Goal: Task Accomplishment & Management: Manage account settings

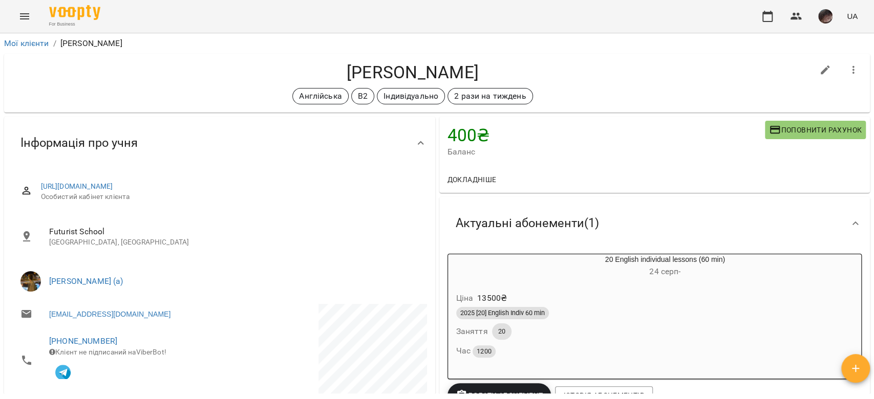
click at [16, 18] on button "Menu" at bounding box center [24, 16] width 25 height 25
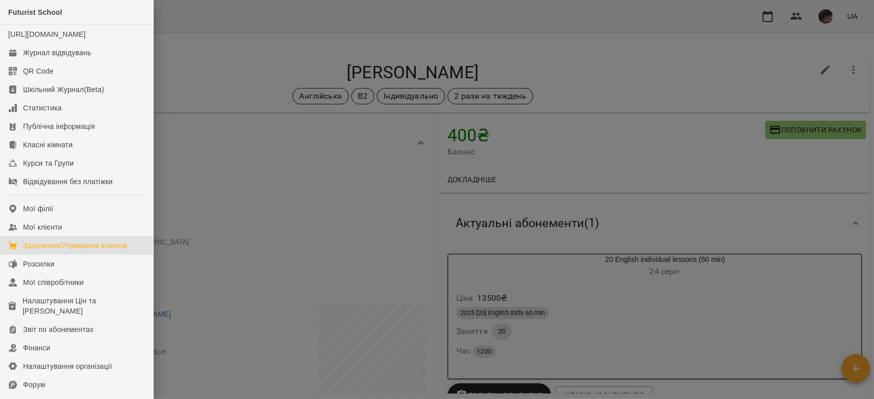
click at [112, 251] on div "Залучення/Утримання клієнтів" at bounding box center [75, 246] width 104 height 10
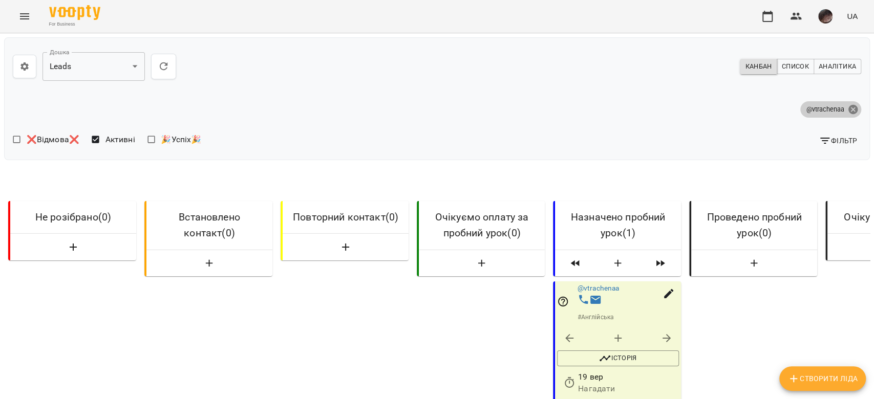
click at [847, 105] on icon at bounding box center [852, 109] width 11 height 11
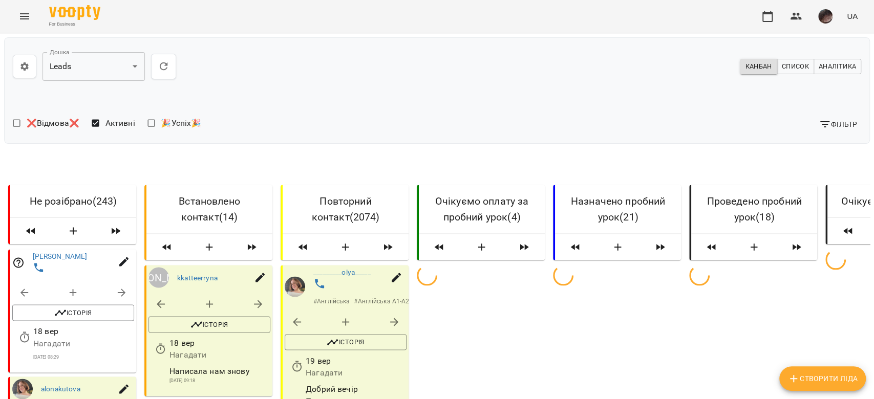
click at [819, 131] on button "Фільтр" at bounding box center [838, 124] width 47 height 18
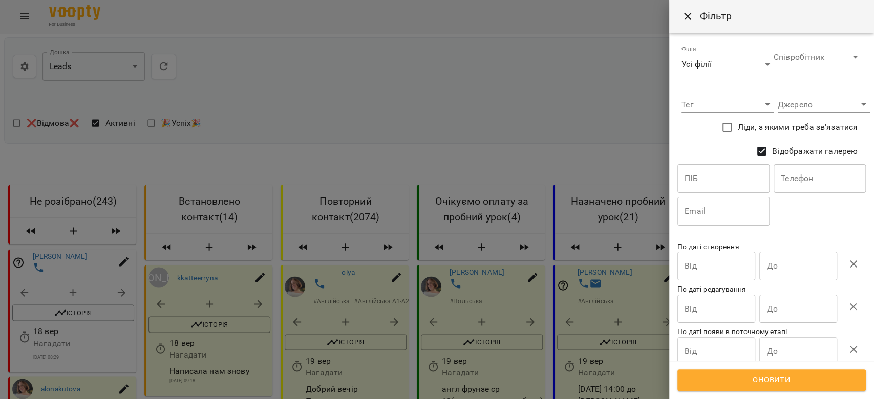
click at [725, 166] on input "text" at bounding box center [723, 178] width 92 height 29
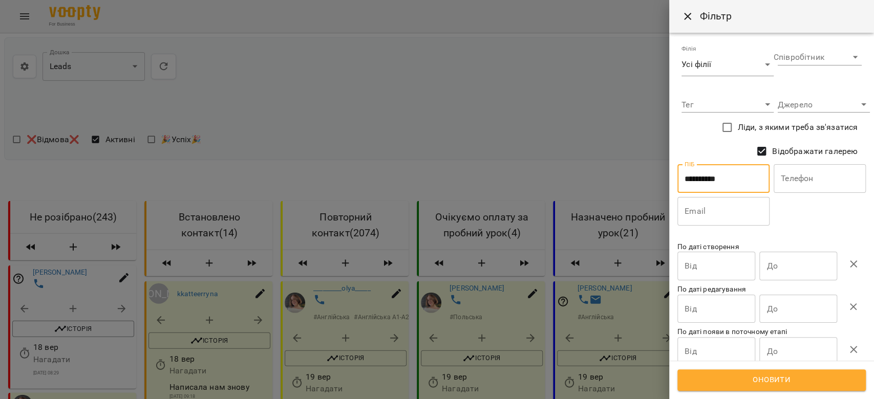
type input "**********"
click at [796, 374] on span "Оновити" at bounding box center [772, 380] width 166 height 13
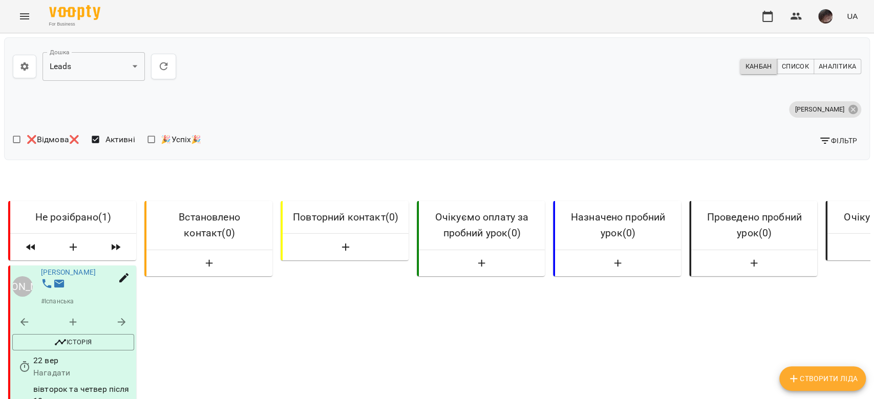
scroll to position [136, 0]
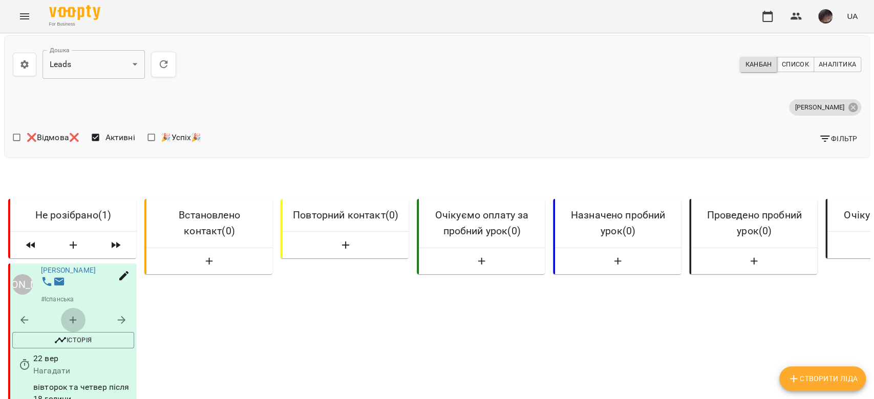
click at [62, 308] on button "button" at bounding box center [73, 320] width 25 height 25
select select "*"
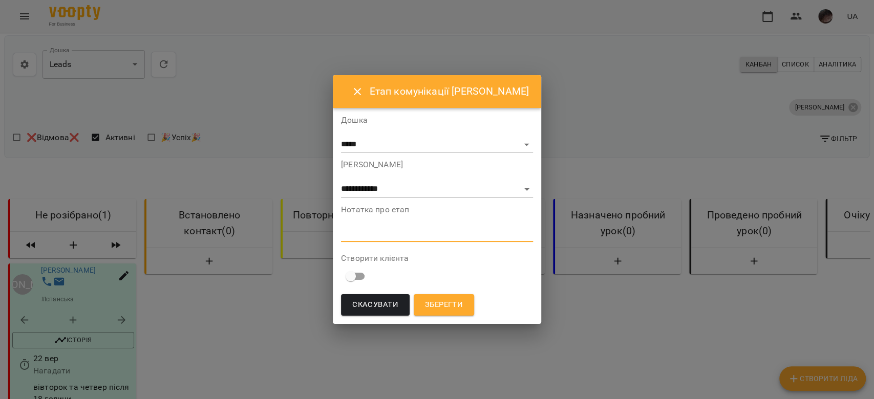
click at [362, 232] on textarea at bounding box center [437, 234] width 192 height 10
paste textarea "**********"
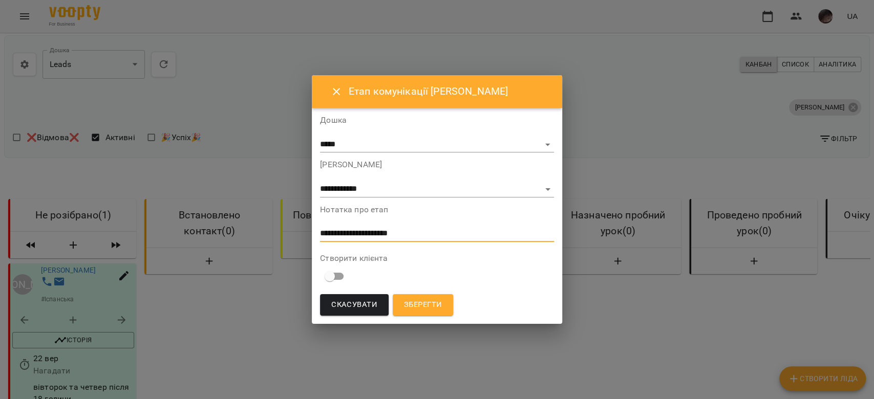
type textarea "**********"
click at [401, 192] on select "**********" at bounding box center [437, 189] width 234 height 16
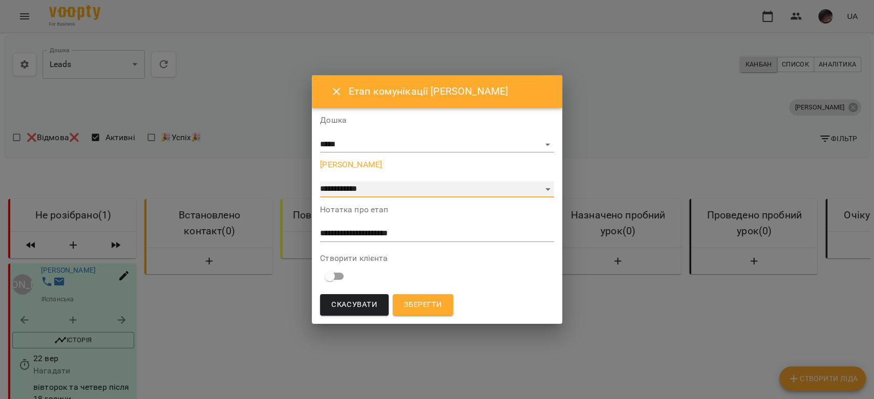
select select "*"
click at [320, 181] on select "**********" at bounding box center [437, 189] width 234 height 16
click at [401, 306] on button "Зберегти" at bounding box center [423, 305] width 60 height 22
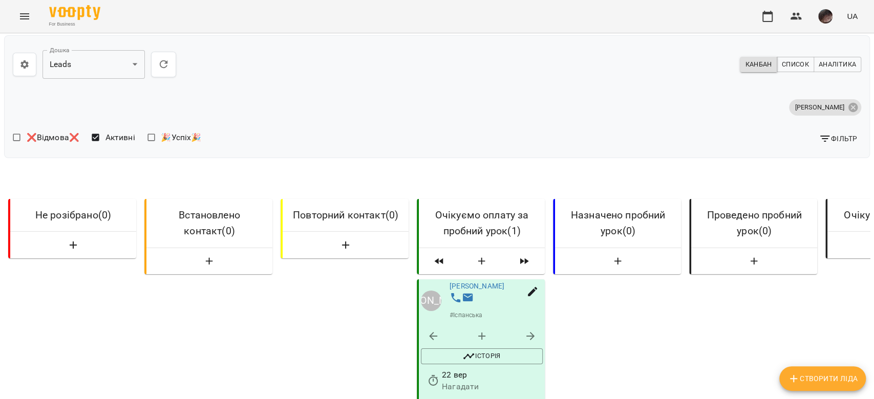
click at [24, 12] on icon "Menu" at bounding box center [24, 16] width 12 height 12
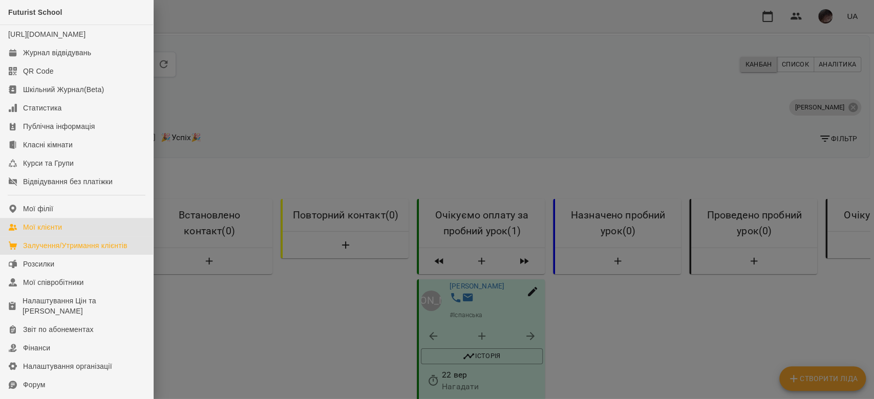
click at [62, 232] on div "Мої клієнти" at bounding box center [42, 227] width 39 height 10
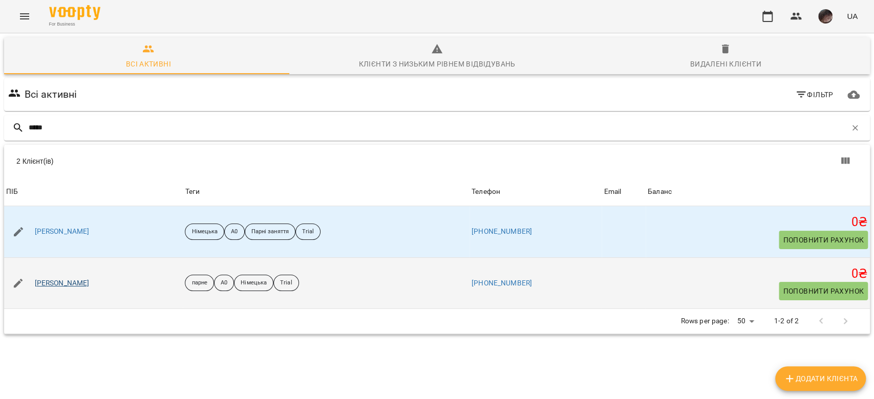
type input "*****"
click at [77, 279] on link "[PERSON_NAME]" at bounding box center [62, 284] width 55 height 10
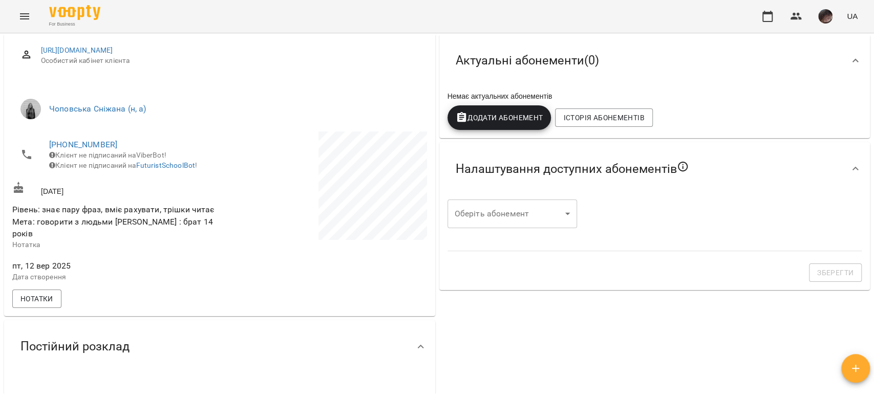
scroll to position [205, 0]
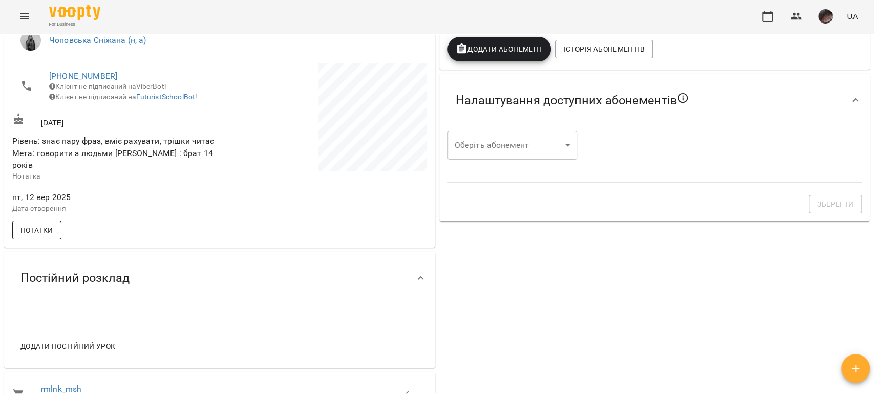
click at [37, 228] on span "Нотатки" at bounding box center [36, 230] width 33 height 12
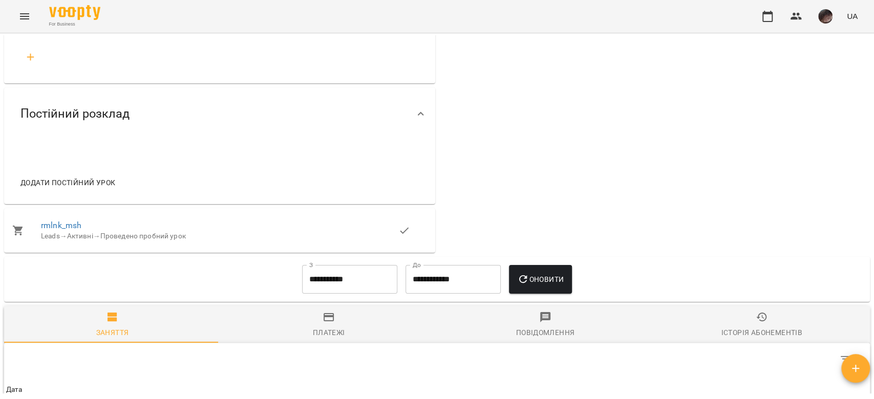
scroll to position [478, 0]
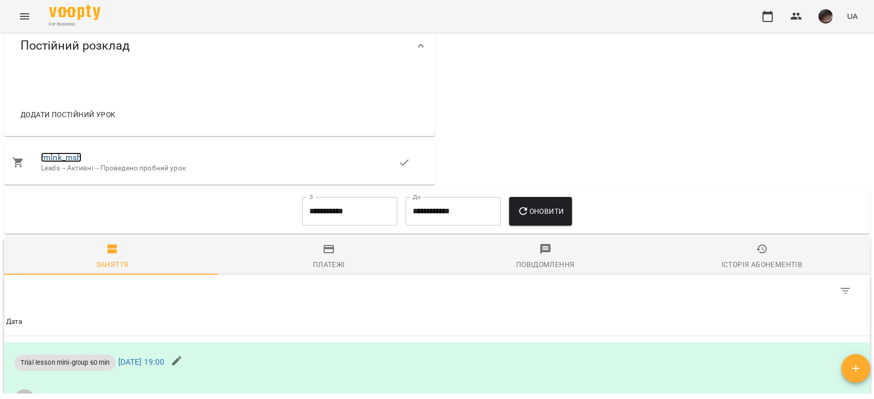
click at [63, 153] on link "rmlnk_msh" at bounding box center [61, 158] width 40 height 10
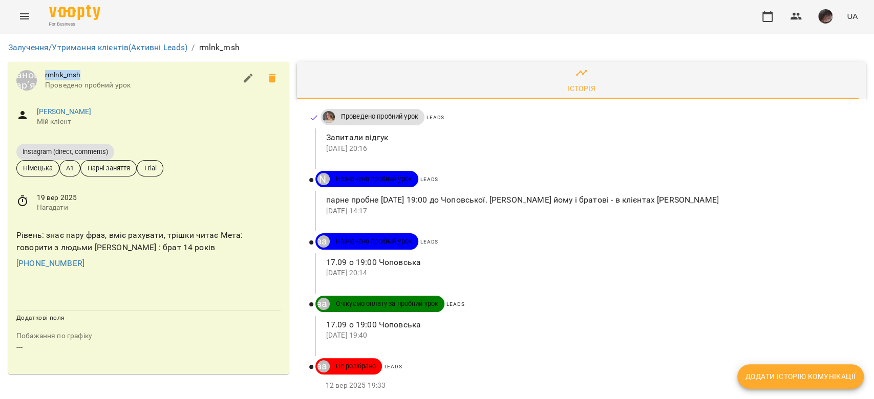
drag, startPoint x: 44, startPoint y: 73, endPoint x: 102, endPoint y: 73, distance: 58.4
click at [102, 73] on div "[PERSON_NAME] rmlnk_msh Проведено пробний урок" at bounding box center [148, 80] width 281 height 37
copy span "rmlnk_msh"
click at [25, 11] on icon "Menu" at bounding box center [24, 16] width 12 height 12
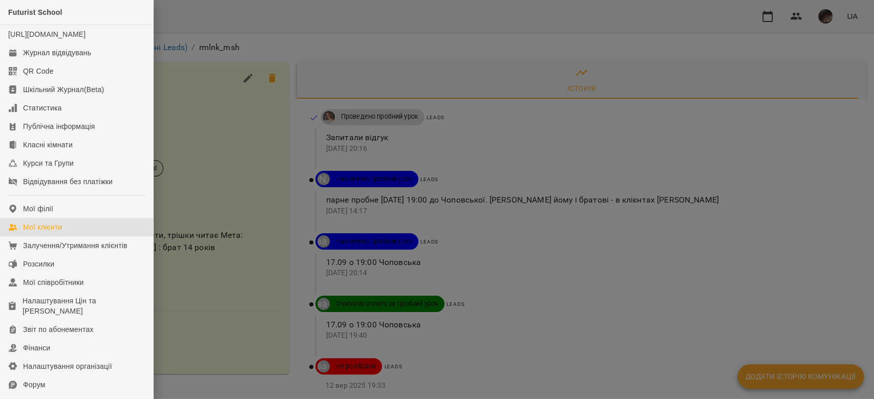
click at [57, 232] on div "Мої клієнти" at bounding box center [42, 227] width 39 height 10
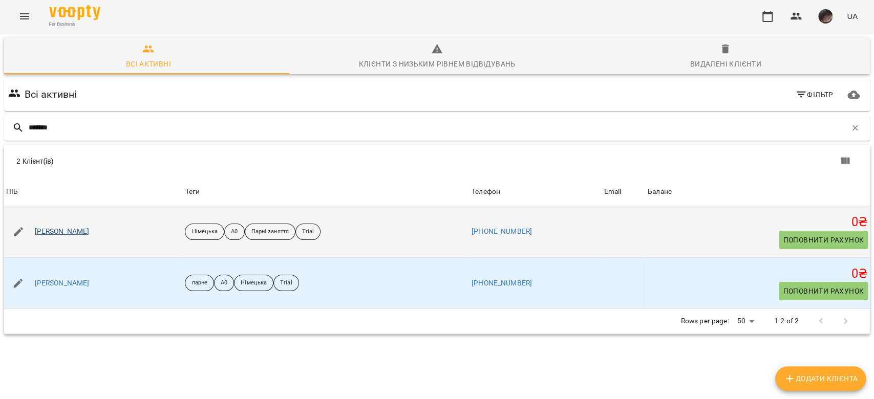
type input "*******"
click at [82, 231] on link "[PERSON_NAME]" at bounding box center [62, 232] width 55 height 10
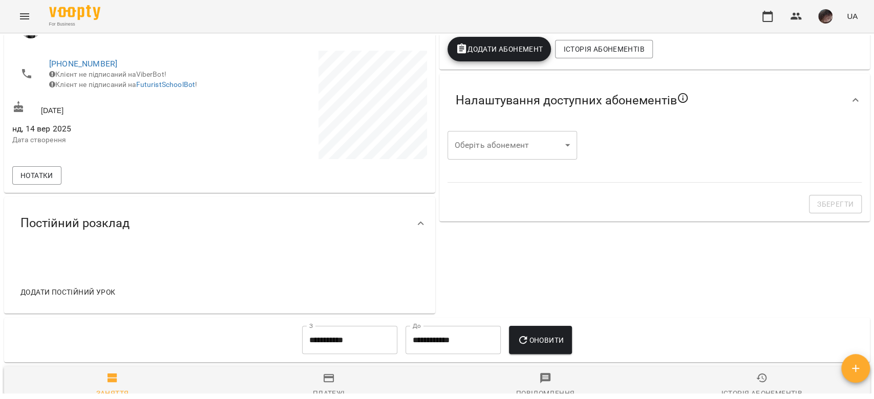
scroll to position [181, 0]
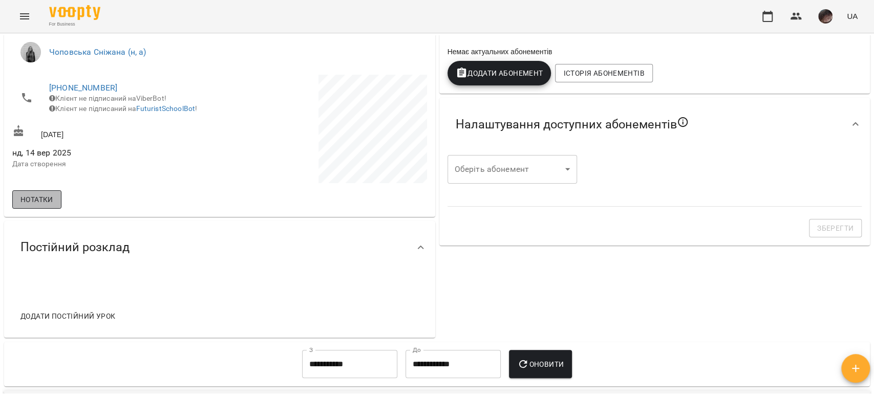
click at [41, 198] on span "Нотатки" at bounding box center [36, 200] width 33 height 12
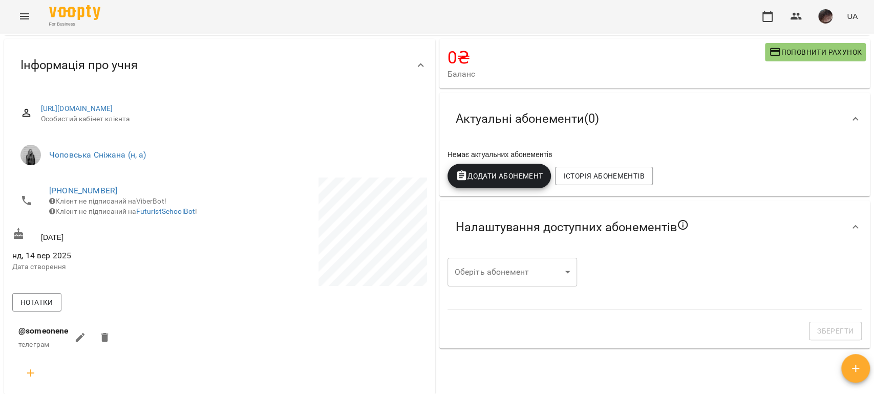
scroll to position [0, 0]
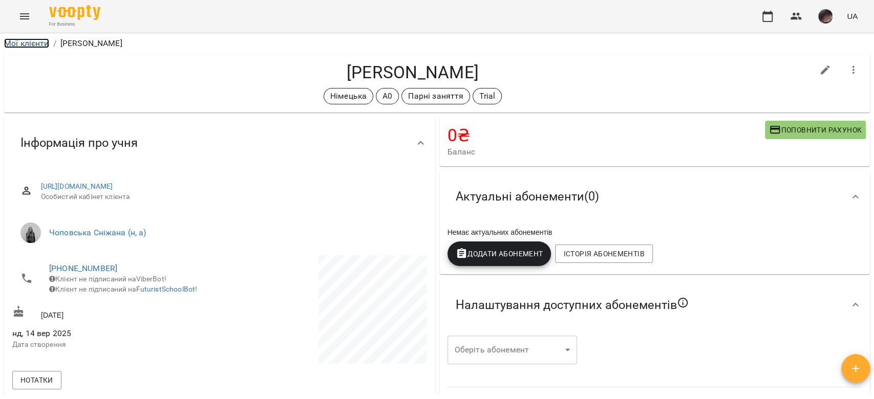
click at [29, 45] on link "Мої клієнти" at bounding box center [26, 43] width 45 height 10
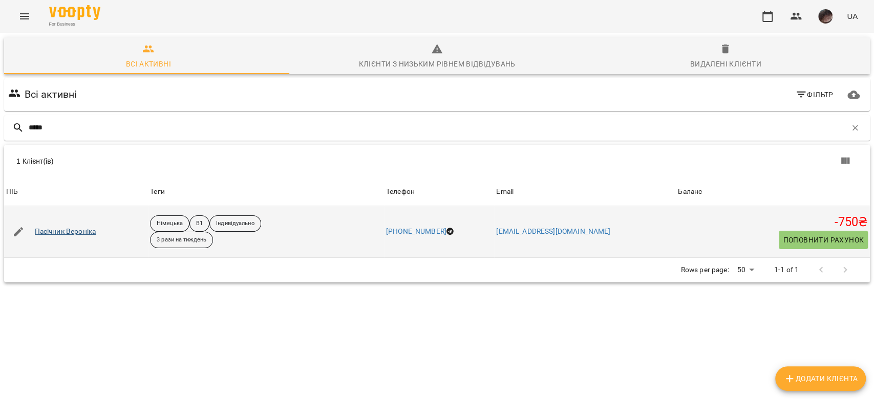
type input "*****"
click at [78, 231] on link "Пасічник Вероніка" at bounding box center [65, 232] width 61 height 10
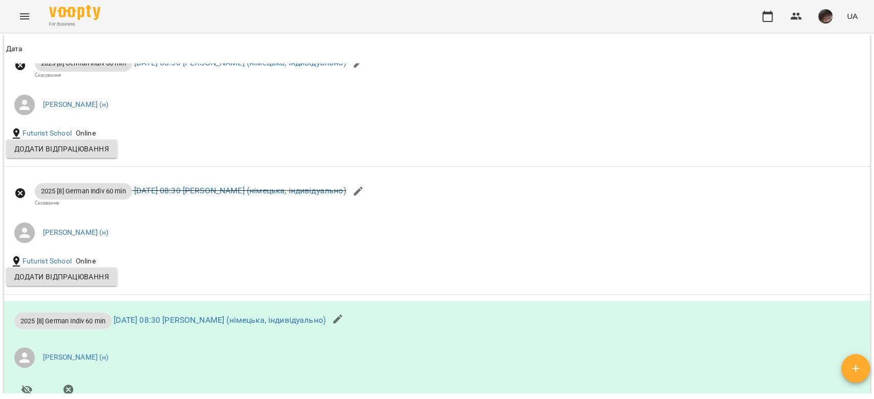
scroll to position [1229, 0]
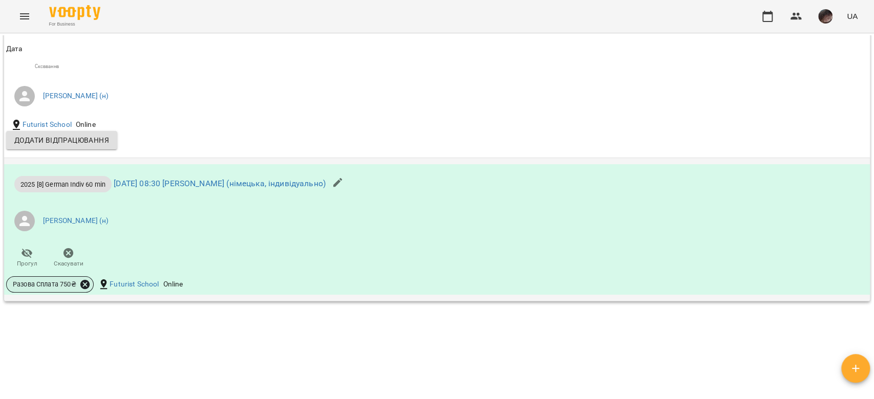
click at [80, 289] on icon at bounding box center [84, 284] width 9 height 9
click at [161, 320] on span "Скасувати" at bounding box center [160, 324] width 43 height 12
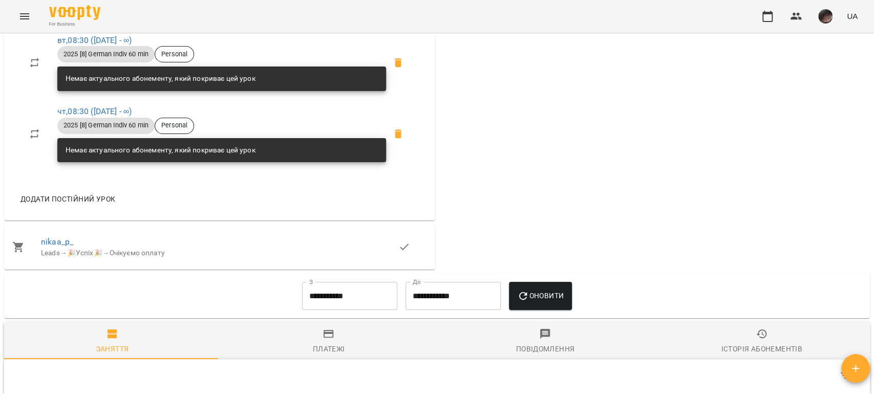
scroll to position [514, 0]
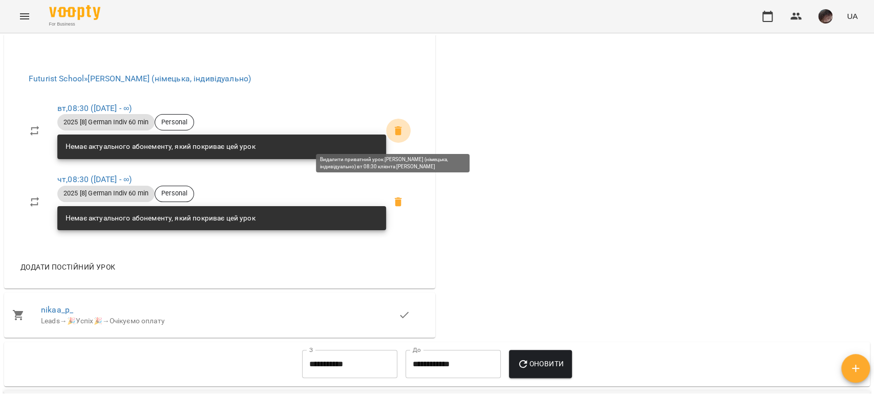
click at [392, 129] on icon at bounding box center [398, 131] width 12 height 12
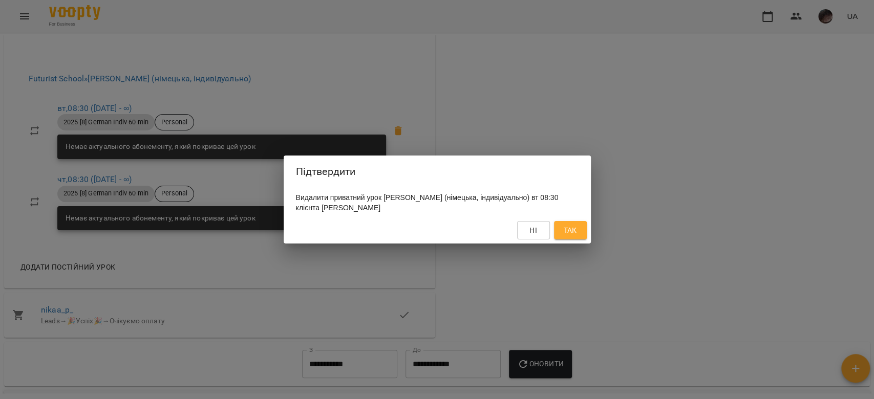
click at [576, 223] on button "Так" at bounding box center [570, 230] width 33 height 18
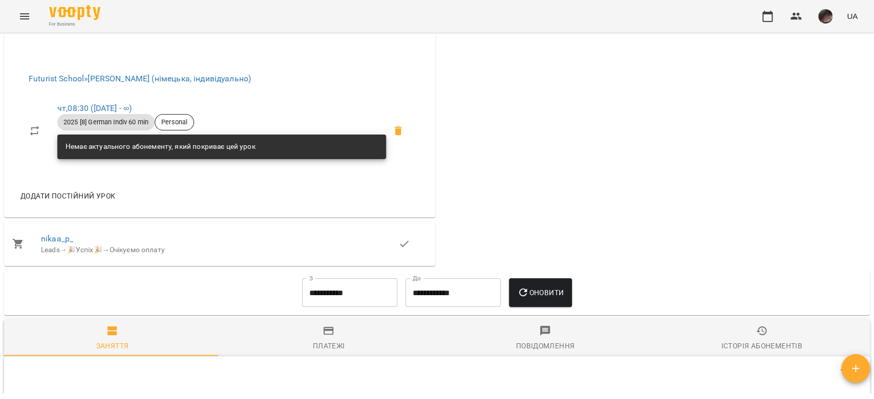
click at [402, 133] on span at bounding box center [398, 131] width 25 height 25
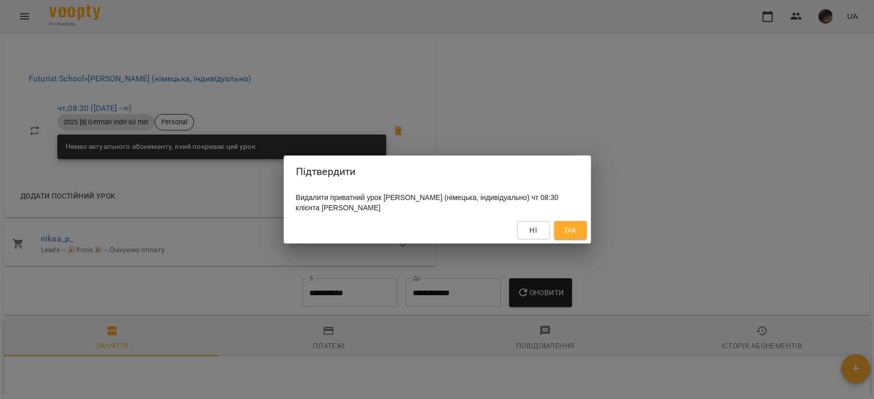
click at [568, 233] on span "Так" at bounding box center [569, 230] width 13 height 12
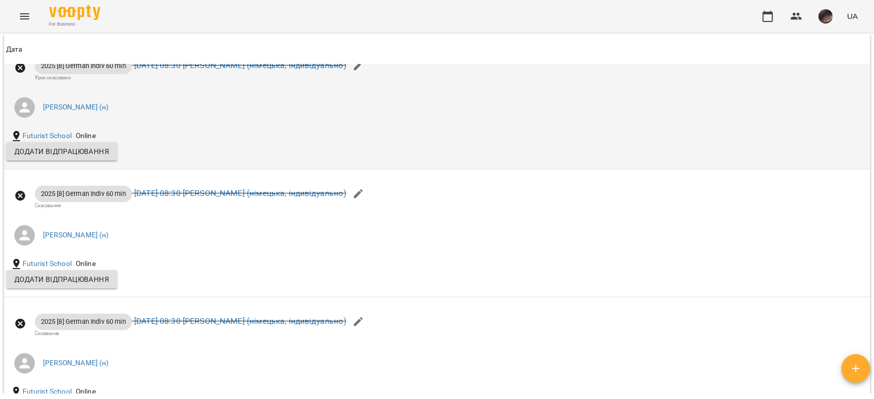
scroll to position [991, 0]
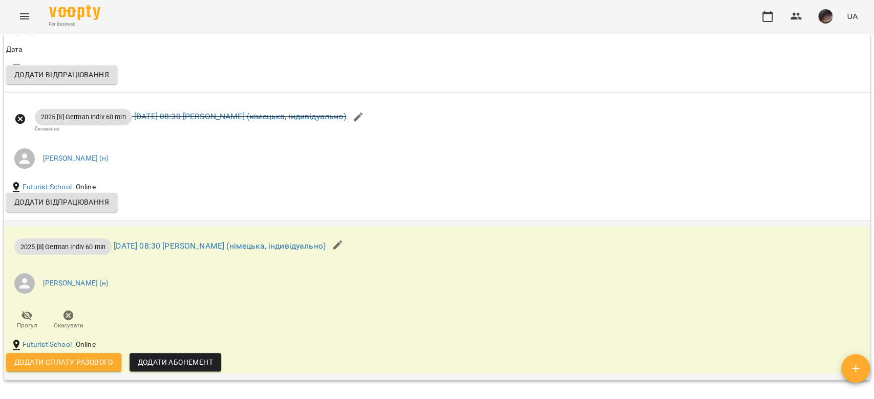
click at [70, 311] on button "Скасувати" at bounding box center [68, 320] width 41 height 29
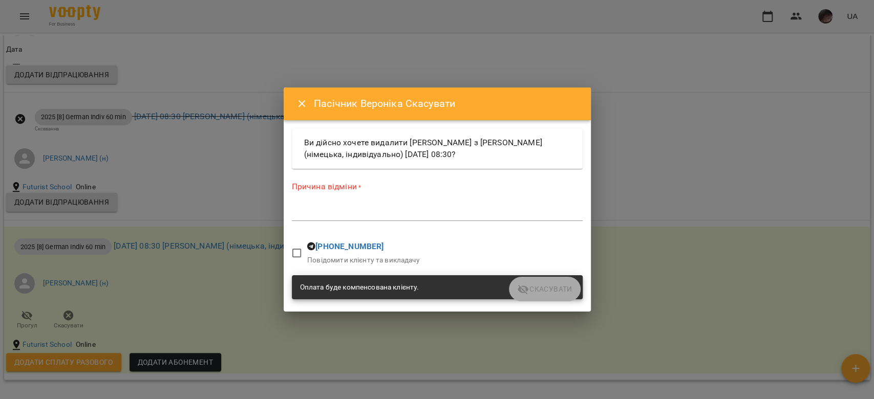
click at [366, 204] on div "Причина відміни * *" at bounding box center [437, 203] width 291 height 45
click at [373, 207] on div "*" at bounding box center [437, 213] width 291 height 16
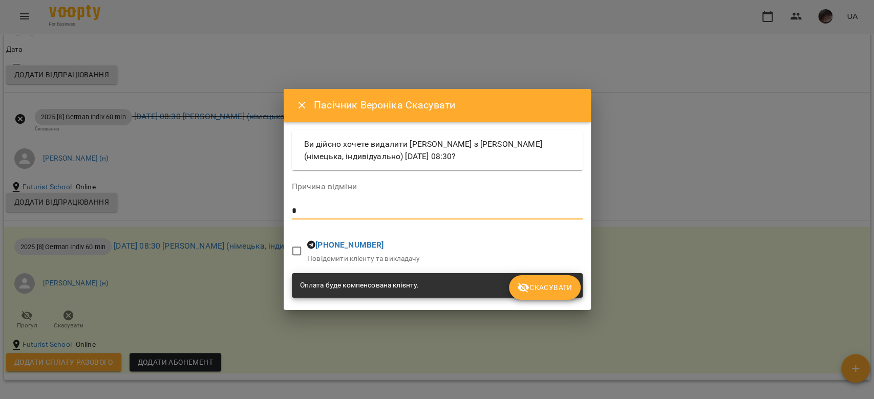
type textarea "*"
click at [545, 289] on span "Скасувати" at bounding box center [544, 288] width 55 height 12
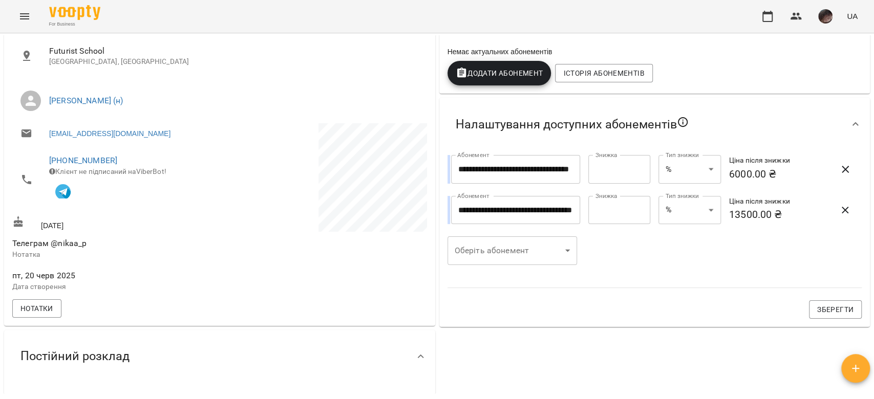
scroll to position [0, 0]
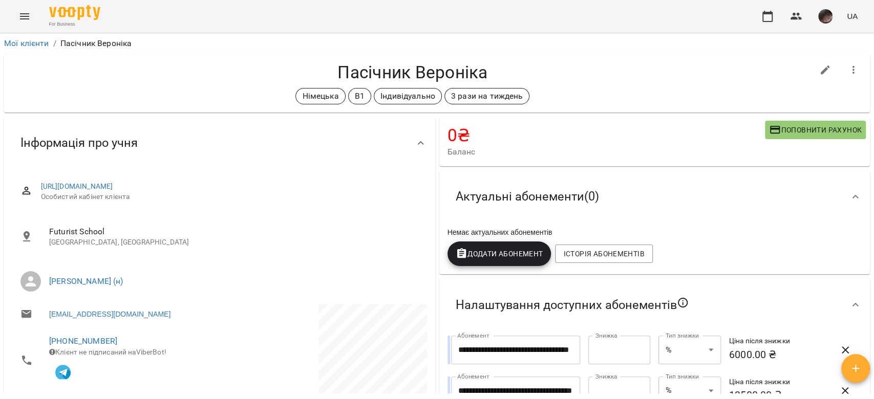
click at [819, 77] on button "button" at bounding box center [825, 70] width 25 height 25
select select "**"
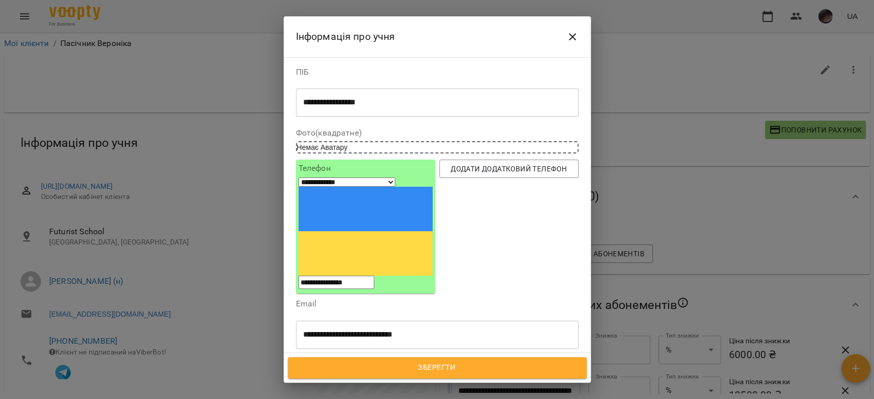
click at [528, 375] on div "Німецька В1 Індивідуально 3 рази на тиждень" at bounding box center [418, 383] width 244 height 17
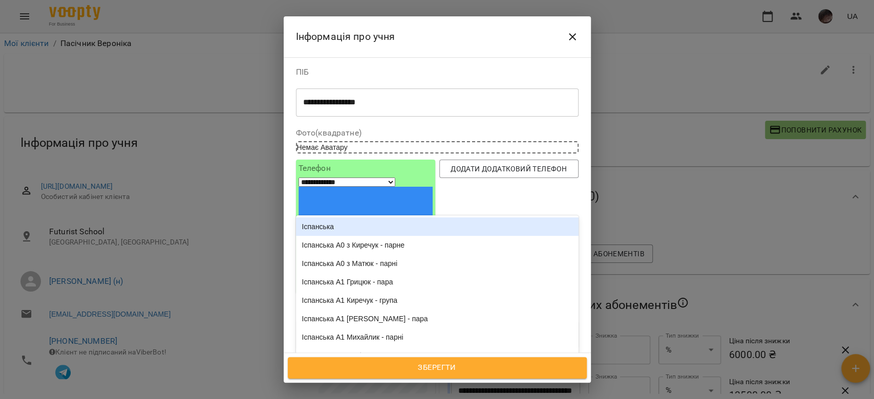
type input "***"
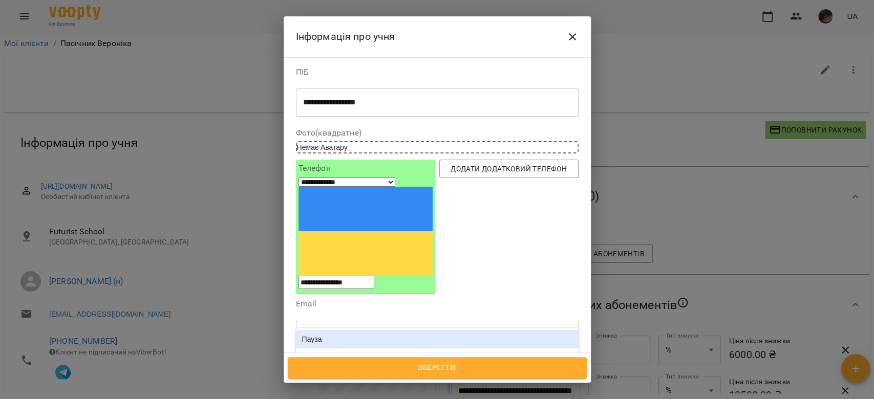
click at [377, 330] on div "Пауза" at bounding box center [437, 339] width 283 height 18
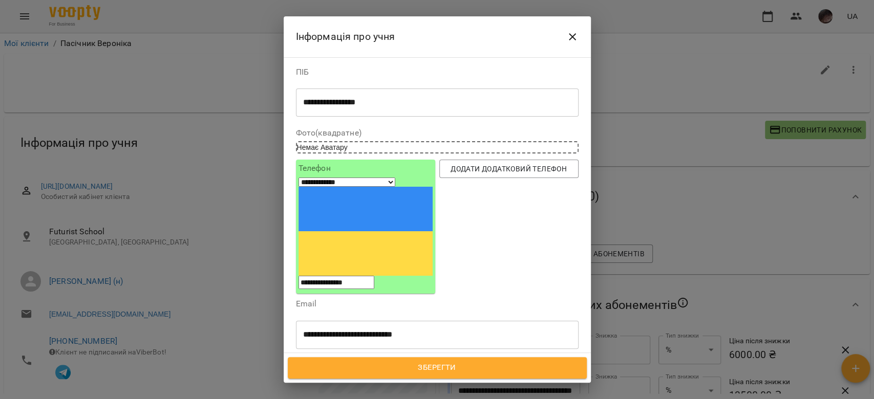
click at [422, 371] on span "Зберегти" at bounding box center [437, 367] width 276 height 13
